Goal: Task Accomplishment & Management: Manage account settings

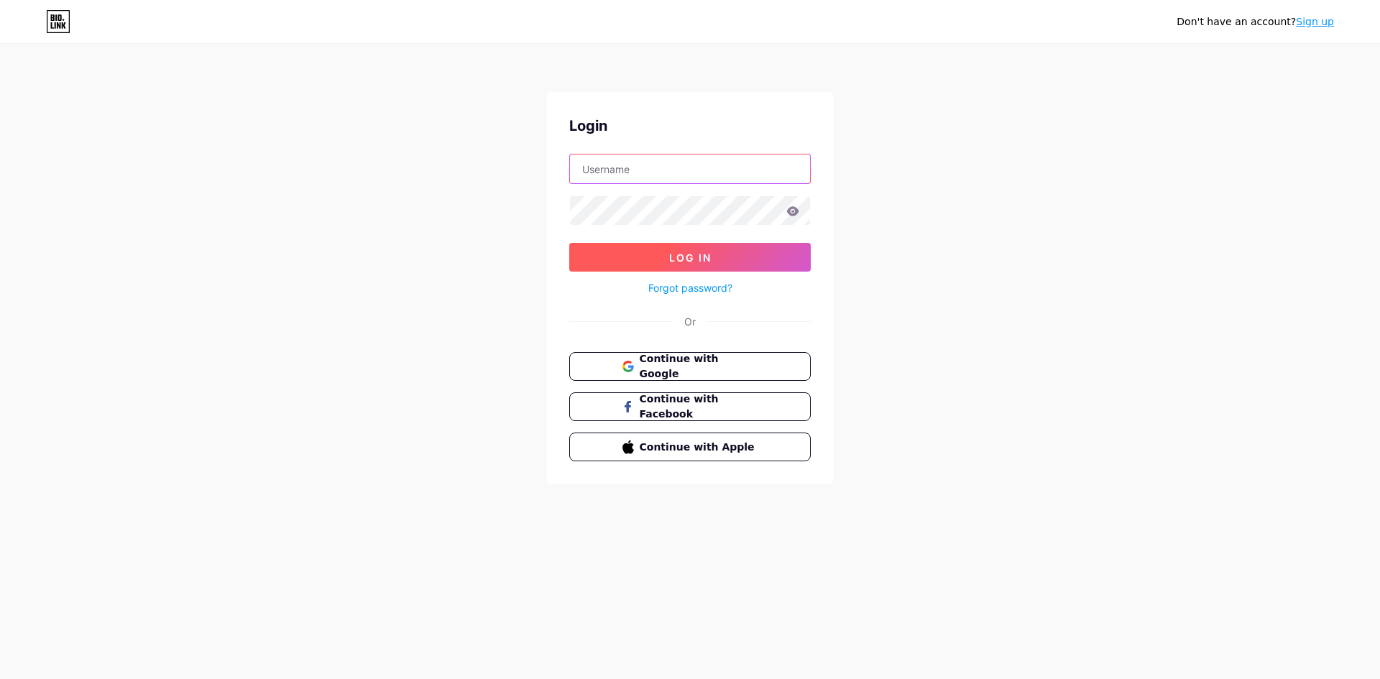
type input "[EMAIL_ADDRESS][DOMAIN_NAME]"
click at [638, 259] on button "Log In" at bounding box center [689, 257] width 241 height 29
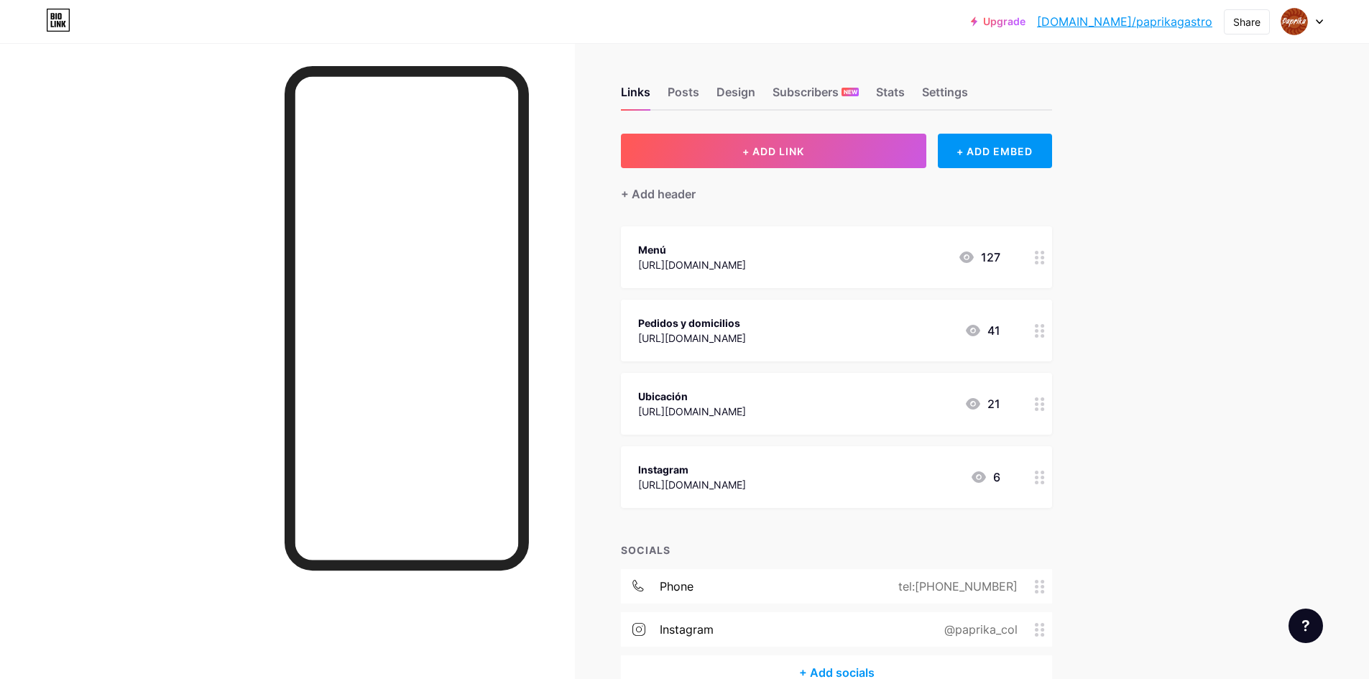
click at [746, 252] on div "Menú" at bounding box center [692, 249] width 108 height 15
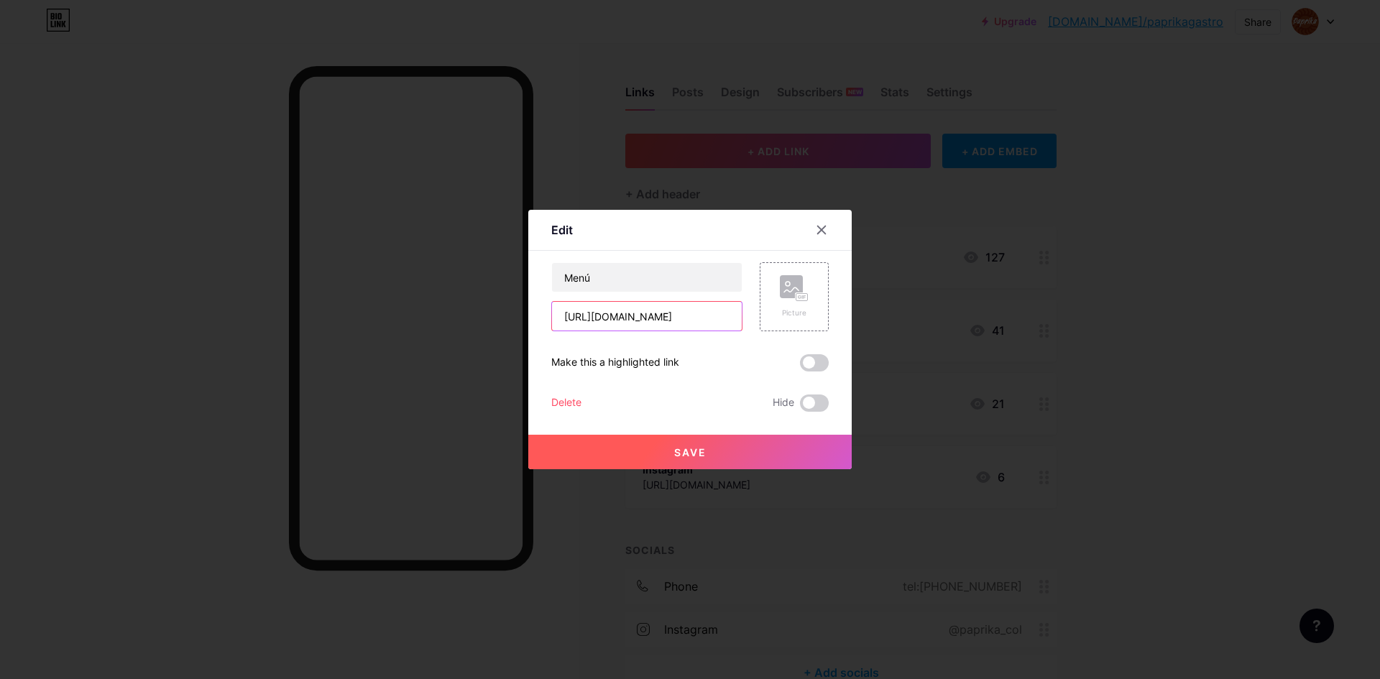
click at [673, 318] on input "[URL][DOMAIN_NAME]" at bounding box center [647, 316] width 190 height 29
paste input "[URL][DOMAIN_NAME]"
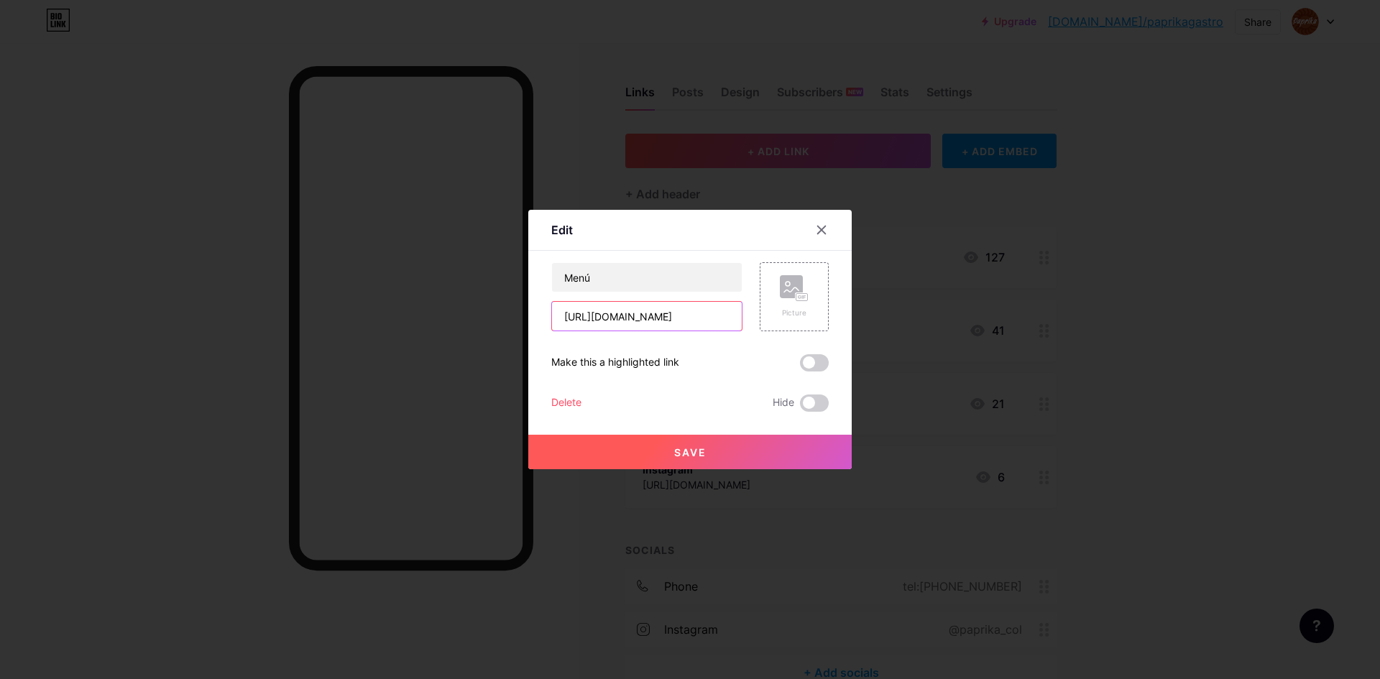
type input "[URL][DOMAIN_NAME]"
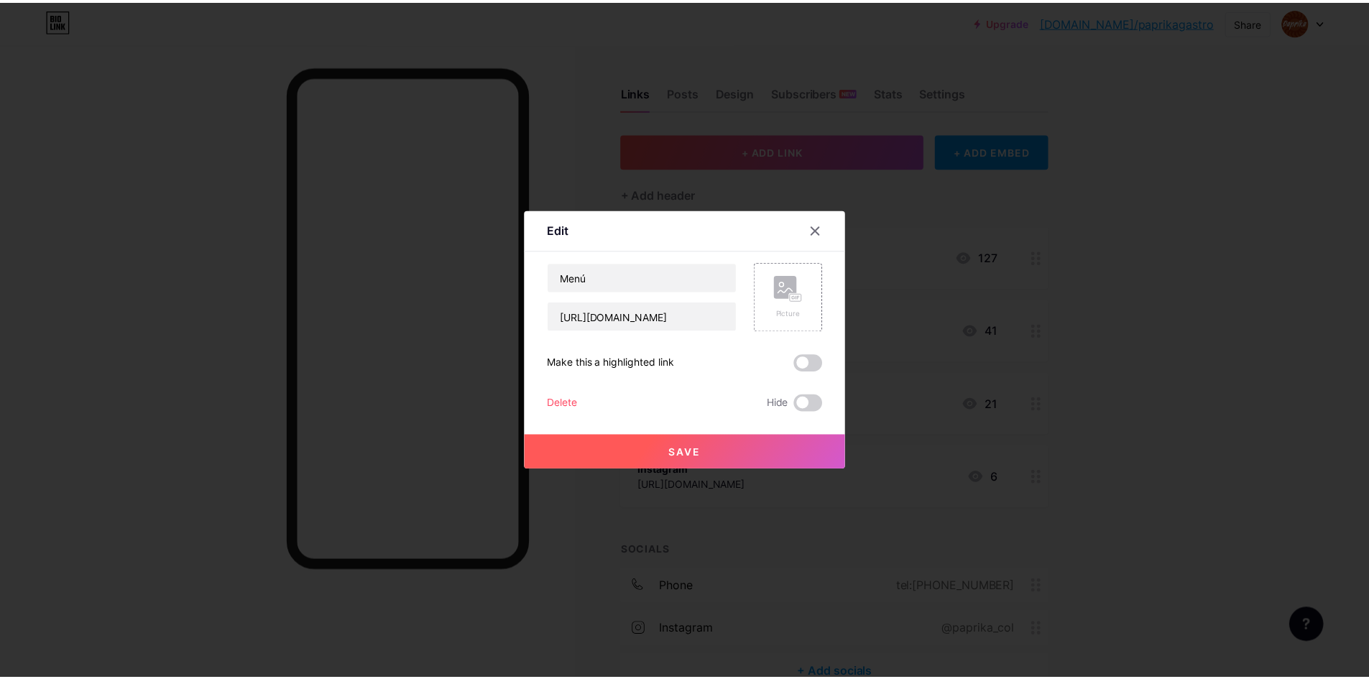
scroll to position [0, 0]
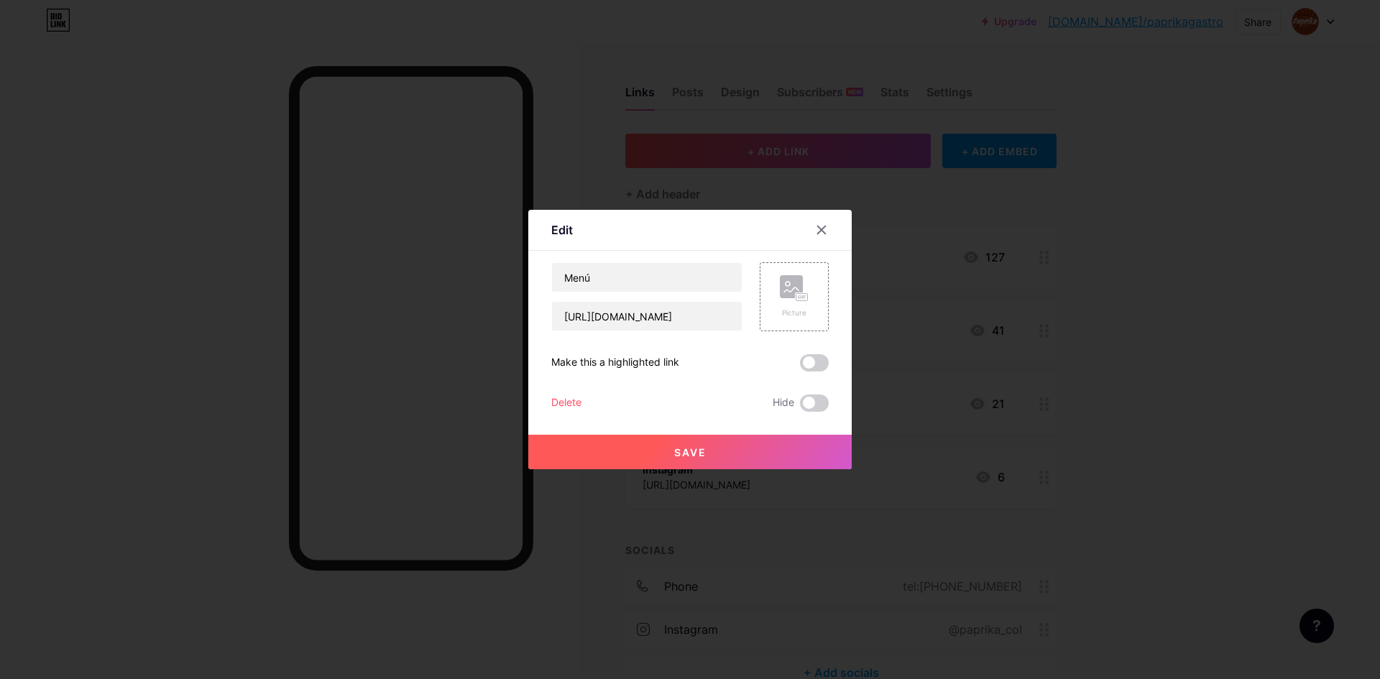
click at [685, 457] on span "Save" at bounding box center [690, 452] width 32 height 12
